Goal: Information Seeking & Learning: Learn about a topic

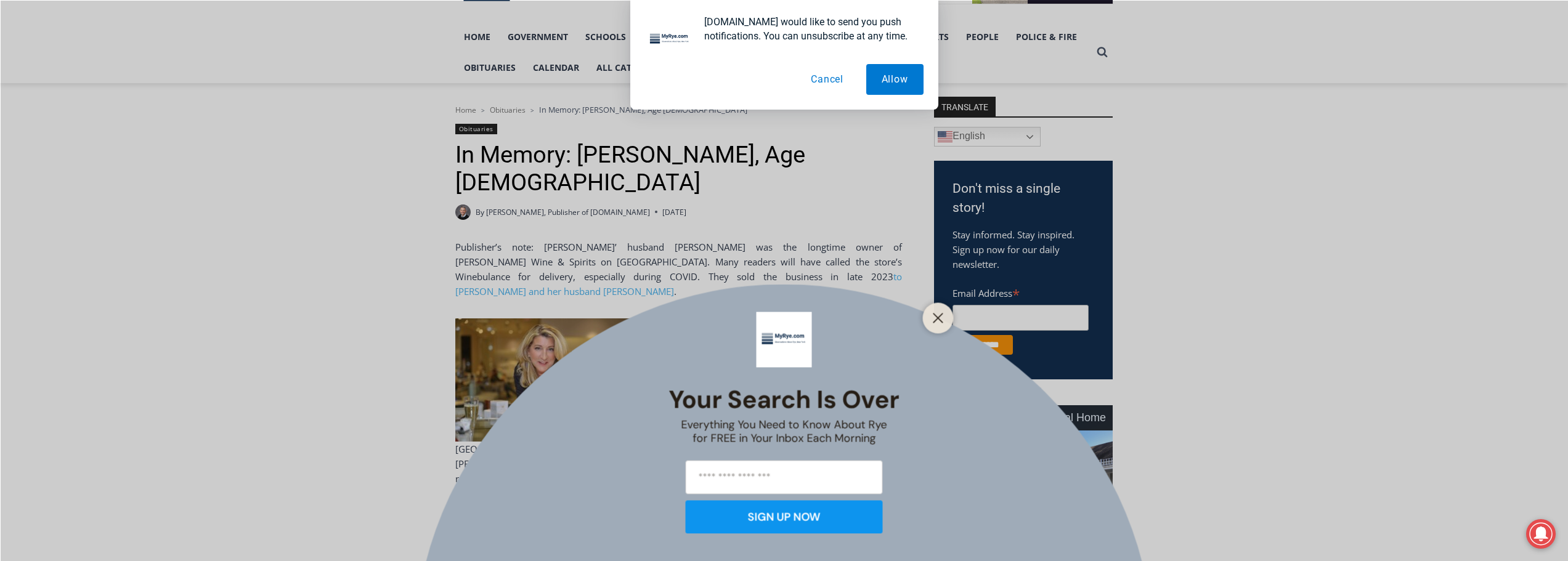
click at [833, 79] on button "Cancel" at bounding box center [826, 79] width 63 height 31
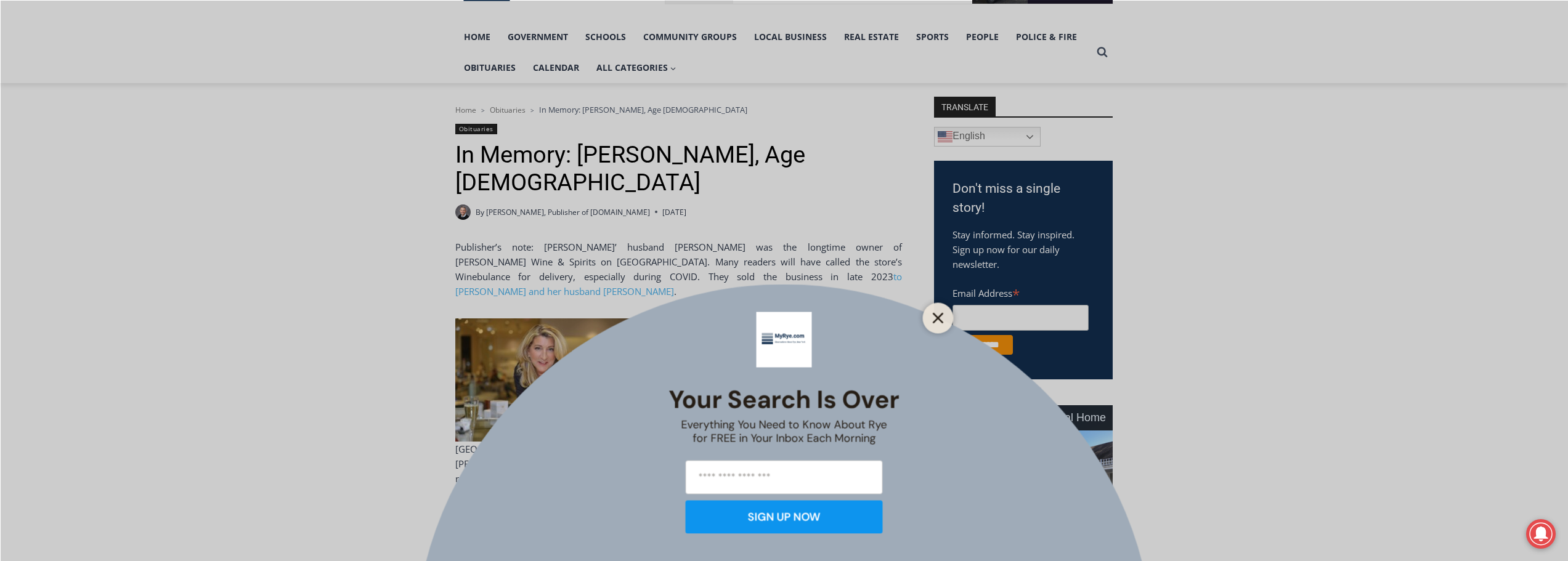
click at [940, 310] on button "Close" at bounding box center [939, 318] width 17 height 17
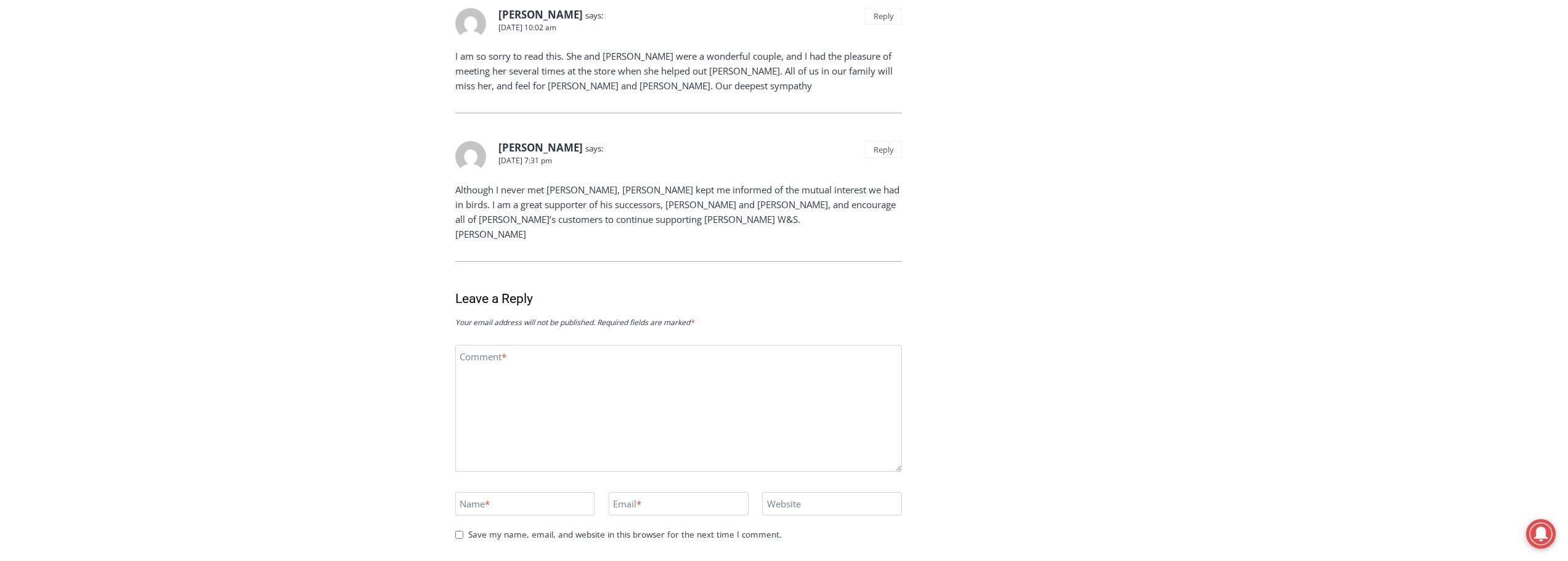
scroll to position [2386, 0]
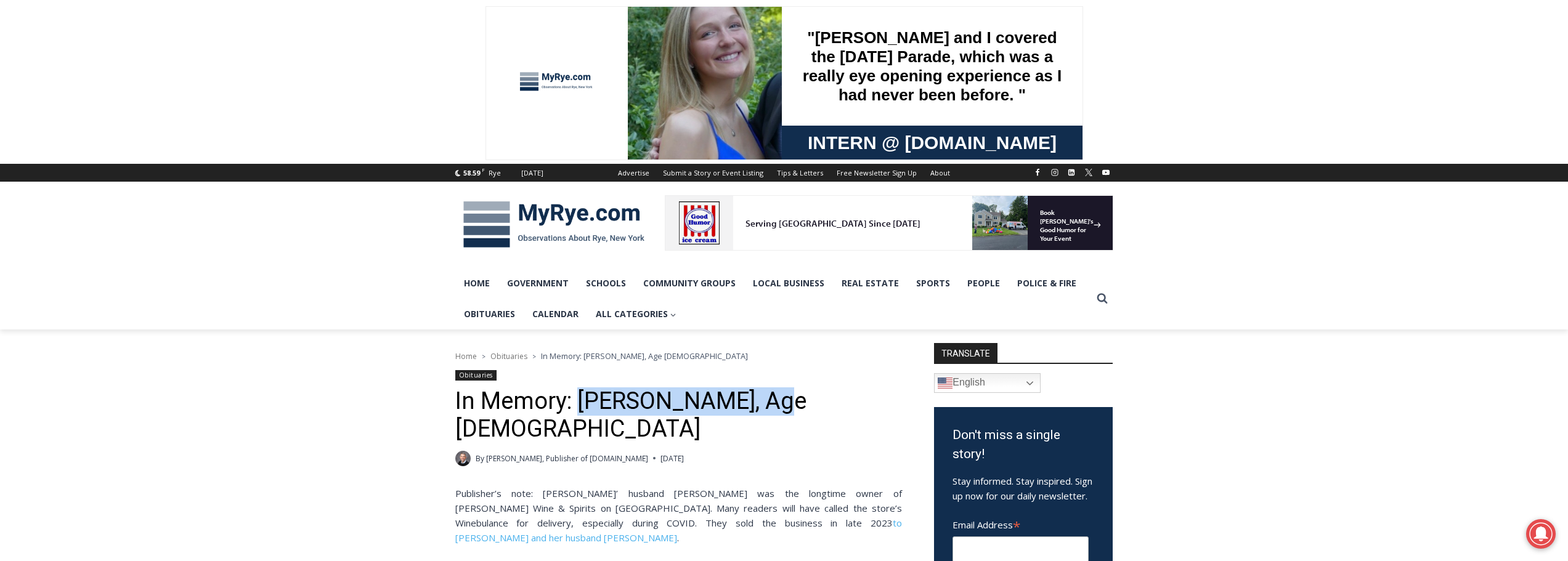
drag, startPoint x: 766, startPoint y: 404, endPoint x: 581, endPoint y: 395, distance: 185.2
click at [581, 395] on h1 "In Memory: [PERSON_NAME], Age [DEMOGRAPHIC_DATA]" at bounding box center [678, 416] width 447 height 56
